Goal: Ask a question

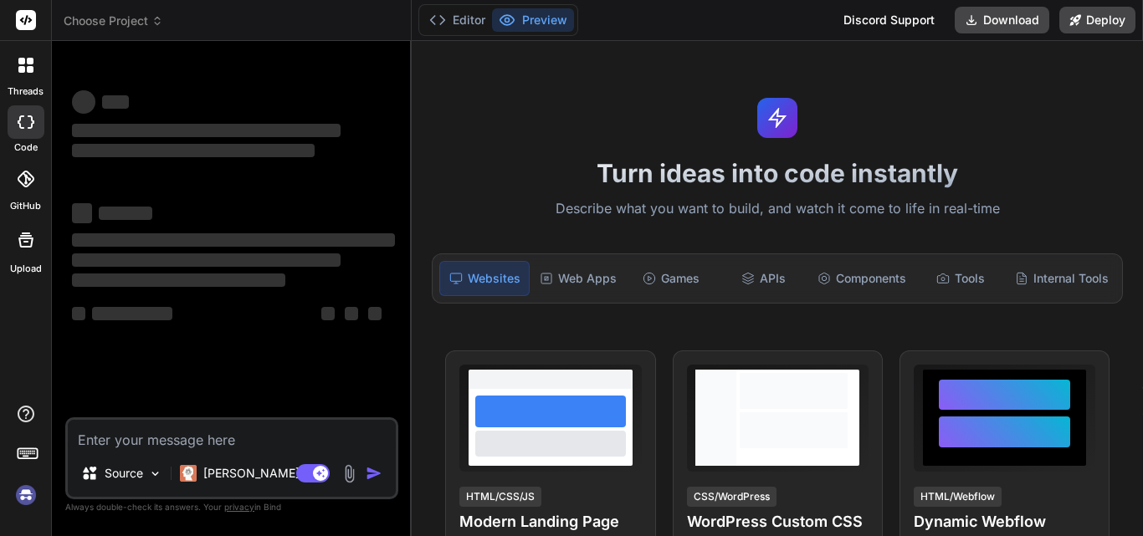
type textarea "x"
type textarea "Generating ES5 bundles for differential loading... An unhandled exception occur…"
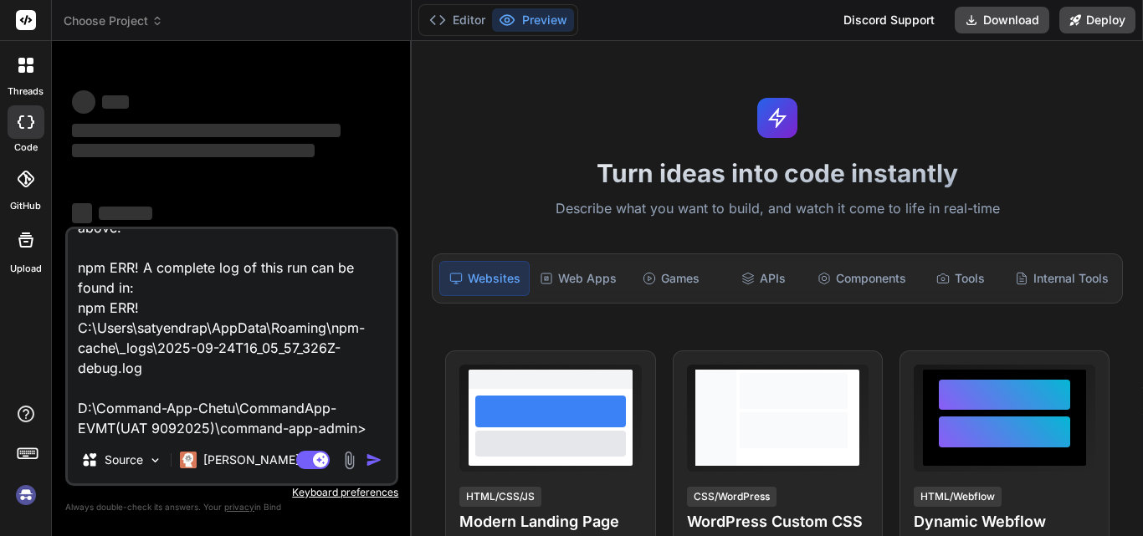
type textarea "x"
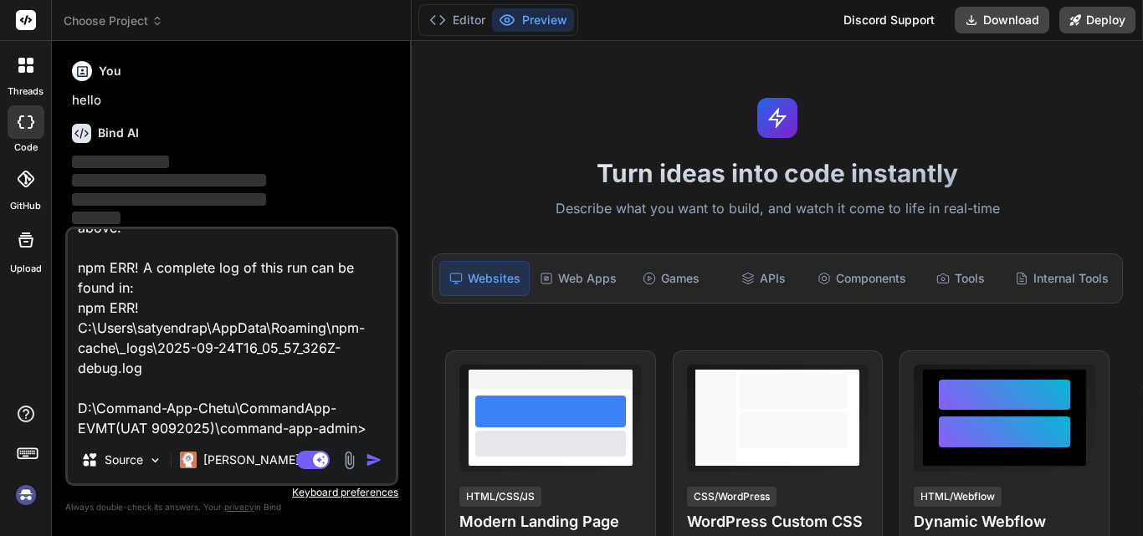
scroll to position [56, 0]
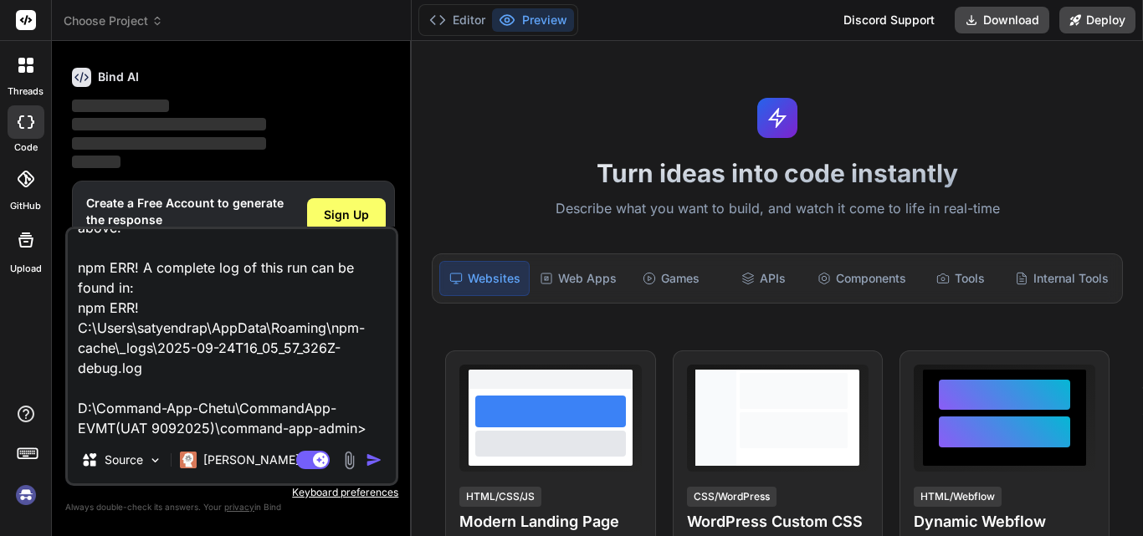
type textarea "Generating ES5 bundles for differential loading... An unhandled exception occur…"
click at [378, 456] on img "button" at bounding box center [374, 460] width 17 height 17
drag, startPoint x: 378, startPoint y: 456, endPoint x: 369, endPoint y: 457, distance: 9.2
click at [378, 456] on img "button" at bounding box center [374, 460] width 17 height 17
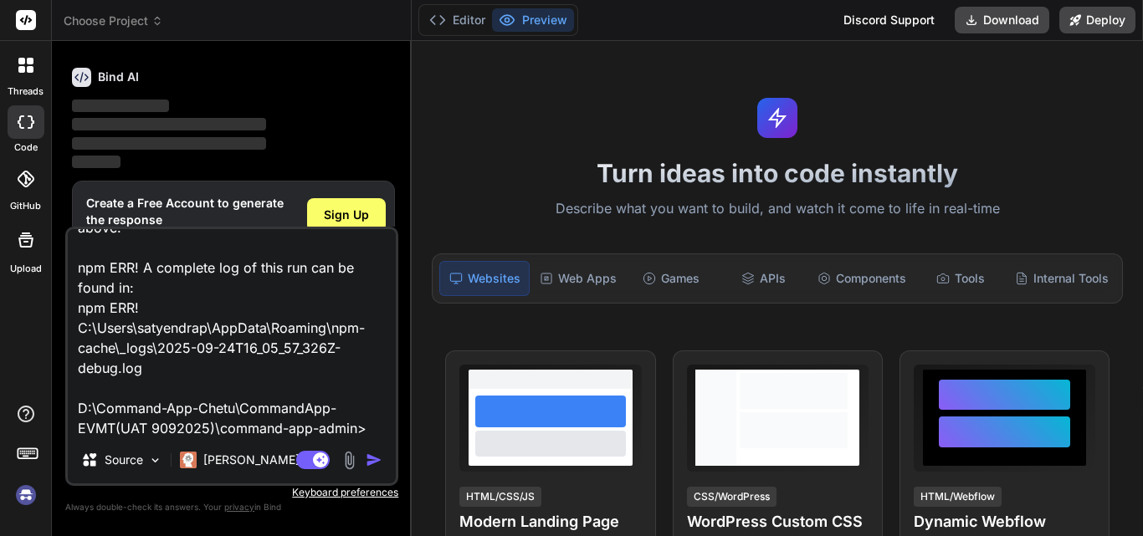
click at [371, 457] on img "button" at bounding box center [374, 460] width 17 height 17
click at [367, 457] on img "button" at bounding box center [374, 460] width 17 height 17
click at [374, 462] on img "button" at bounding box center [374, 460] width 17 height 17
click at [208, 465] on p "[PERSON_NAME] 4 S.." at bounding box center [265, 460] width 125 height 17
type textarea "x"
